Goal: Find specific page/section: Find specific page/section

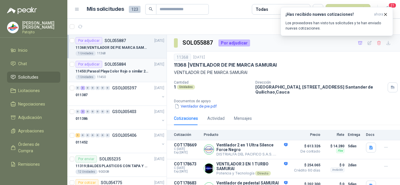
scroll to position [2, 0]
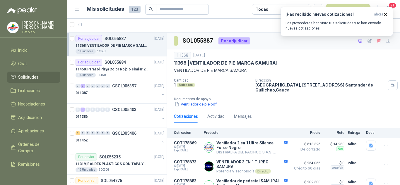
click at [134, 49] on div "11368 | VENTILADOR DE PIE MARCA SAMURAI" at bounding box center [120, 45] width 89 height 7
click at [386, 13] on icon "button" at bounding box center [385, 14] width 5 height 5
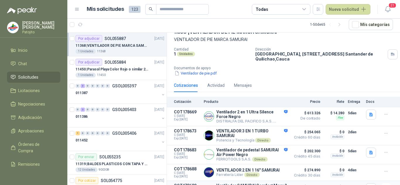
scroll to position [0, 0]
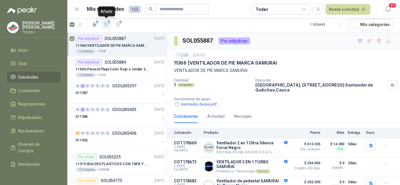
click at [106, 24] on icon "button" at bounding box center [106, 24] width 4 height 3
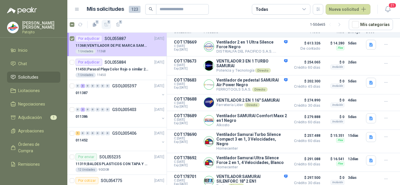
scroll to position [112, 0]
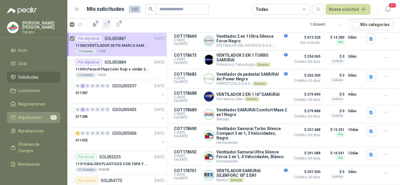
click at [42, 113] on link "Adjudicación 1" at bounding box center [33, 117] width 53 height 11
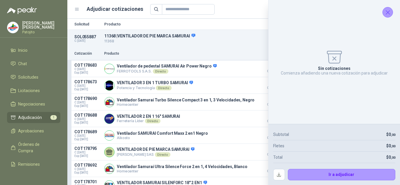
click at [390, 9] on icon "Cerrar" at bounding box center [387, 12] width 7 height 7
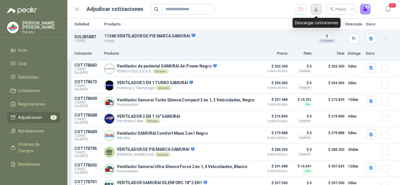
click at [315, 9] on button "button" at bounding box center [316, 9] width 11 height 11
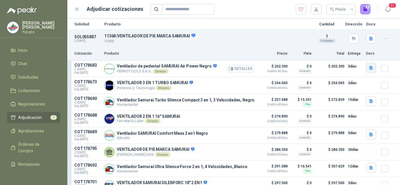
click at [369, 68] on icon "button" at bounding box center [371, 68] width 5 height 5
click at [345, 48] on icon "button" at bounding box center [345, 49] width 3 height 4
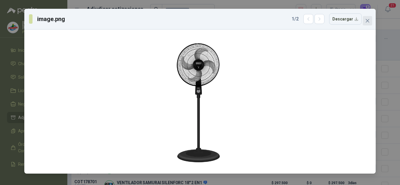
click at [366, 16] on button "Close" at bounding box center [367, 20] width 9 height 9
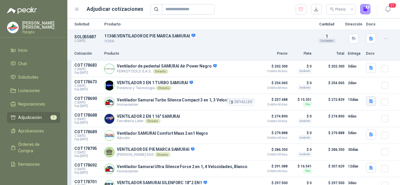
click at [369, 103] on icon "button" at bounding box center [371, 102] width 4 height 4
click at [356, 88] on button "image.png" at bounding box center [354, 89] width 25 height 6
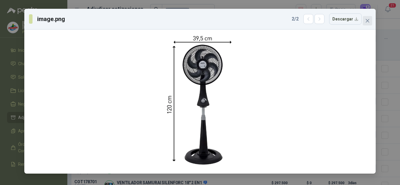
click at [365, 17] on button "Close" at bounding box center [367, 20] width 9 height 9
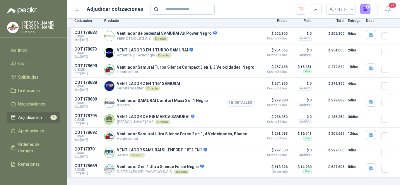
scroll to position [36, 0]
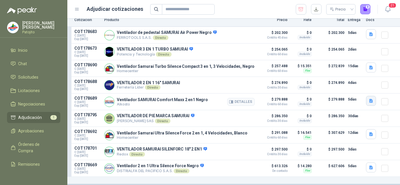
click at [369, 99] on icon "button" at bounding box center [371, 101] width 5 height 5
click at [351, 80] on button "image.png" at bounding box center [354, 81] width 25 height 6
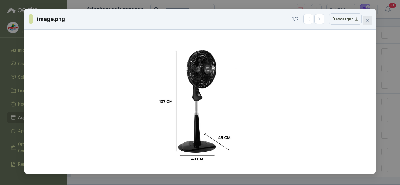
click at [367, 21] on icon "close" at bounding box center [367, 20] width 5 height 5
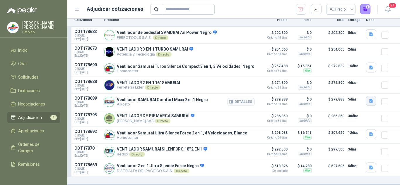
click at [367, 103] on button "button" at bounding box center [371, 101] width 10 height 10
click at [351, 84] on button "image.png" at bounding box center [354, 87] width 25 height 6
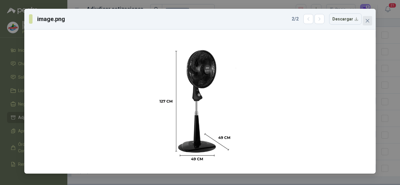
click at [367, 23] on button "Close" at bounding box center [367, 20] width 9 height 9
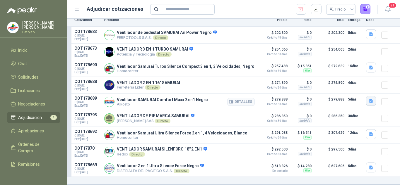
click at [369, 99] on icon "button" at bounding box center [371, 101] width 4 height 4
click at [352, 81] on button "image.png" at bounding box center [354, 81] width 25 height 6
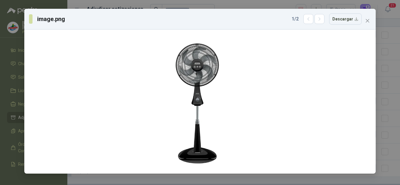
click at [369, 18] on button "Close" at bounding box center [367, 20] width 9 height 9
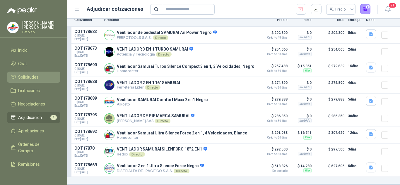
click at [28, 73] on link "Solicitudes" at bounding box center [33, 77] width 53 height 11
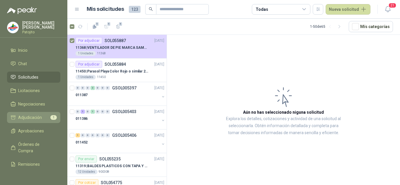
click at [34, 115] on span "Adjudicación" at bounding box center [30, 118] width 24 height 6
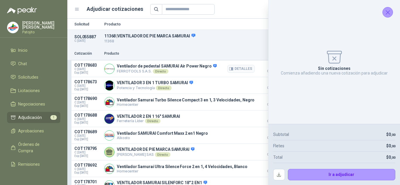
scroll to position [36, 0]
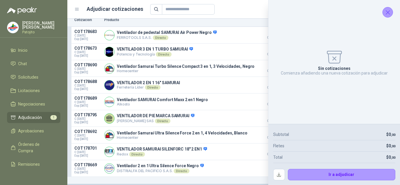
click at [387, 11] on icon "Cerrar" at bounding box center [387, 12] width 7 height 7
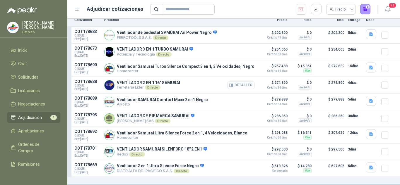
scroll to position [0, 0]
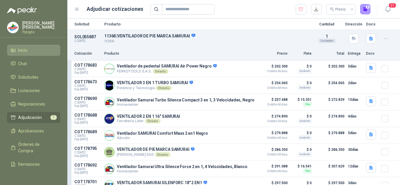
click at [21, 50] on span "Inicio" at bounding box center [22, 50] width 9 height 6
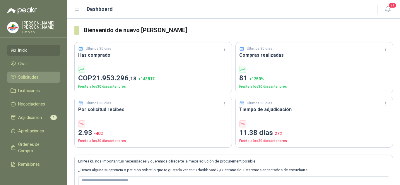
click at [29, 76] on span "Solicitudes" at bounding box center [28, 77] width 20 height 6
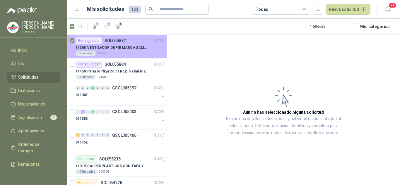
click at [72, 42] on div at bounding box center [72, 46] width 5 height 19
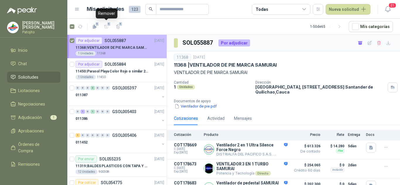
drag, startPoint x: 105, startPoint y: 26, endPoint x: 118, endPoint y: 37, distance: 17.0
click at [110, 37] on section "1 1 1 1 - 50 de 65 Mís categorías Por adjudicar SOL055887 [DATE] 11368 | VENTIL…" at bounding box center [233, 102] width 333 height 167
click at [103, 48] on p "11368 | VENTILADOR DE PIE MARCA SAMURAI" at bounding box center [112, 48] width 73 height 6
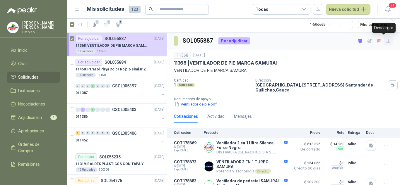
click at [386, 41] on icon "button" at bounding box center [388, 41] width 5 height 5
click at [283, 52] on div "11368 [DATE]" at bounding box center [283, 55] width 219 height 7
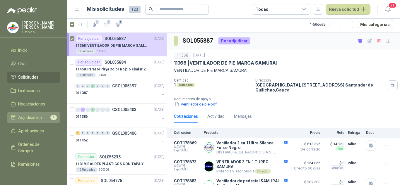
click at [33, 115] on span "Adjudicación" at bounding box center [30, 118] width 24 height 6
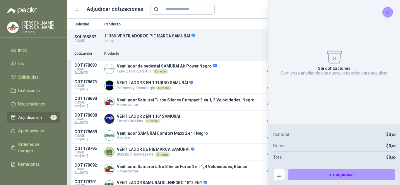
click at [387, 13] on icon "Cerrar" at bounding box center [388, 13] width 4 height 4
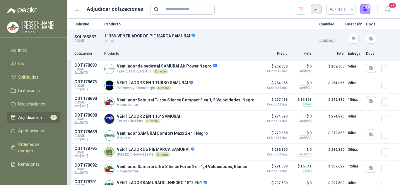
click at [318, 7] on button "button" at bounding box center [316, 9] width 11 height 11
